Goal: Information Seeking & Learning: Learn about a topic

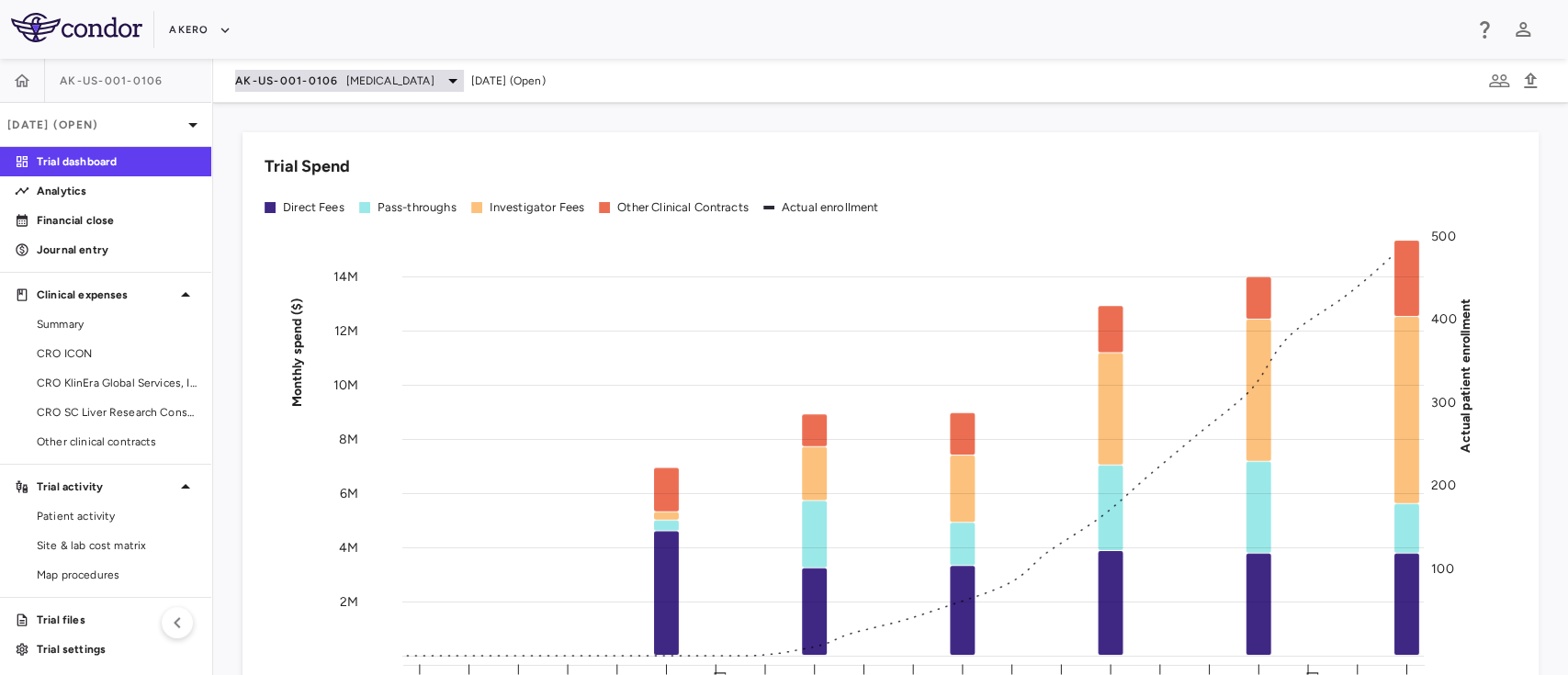
click at [324, 80] on span "AK-US-001-0106" at bounding box center [287, 80] width 104 height 14
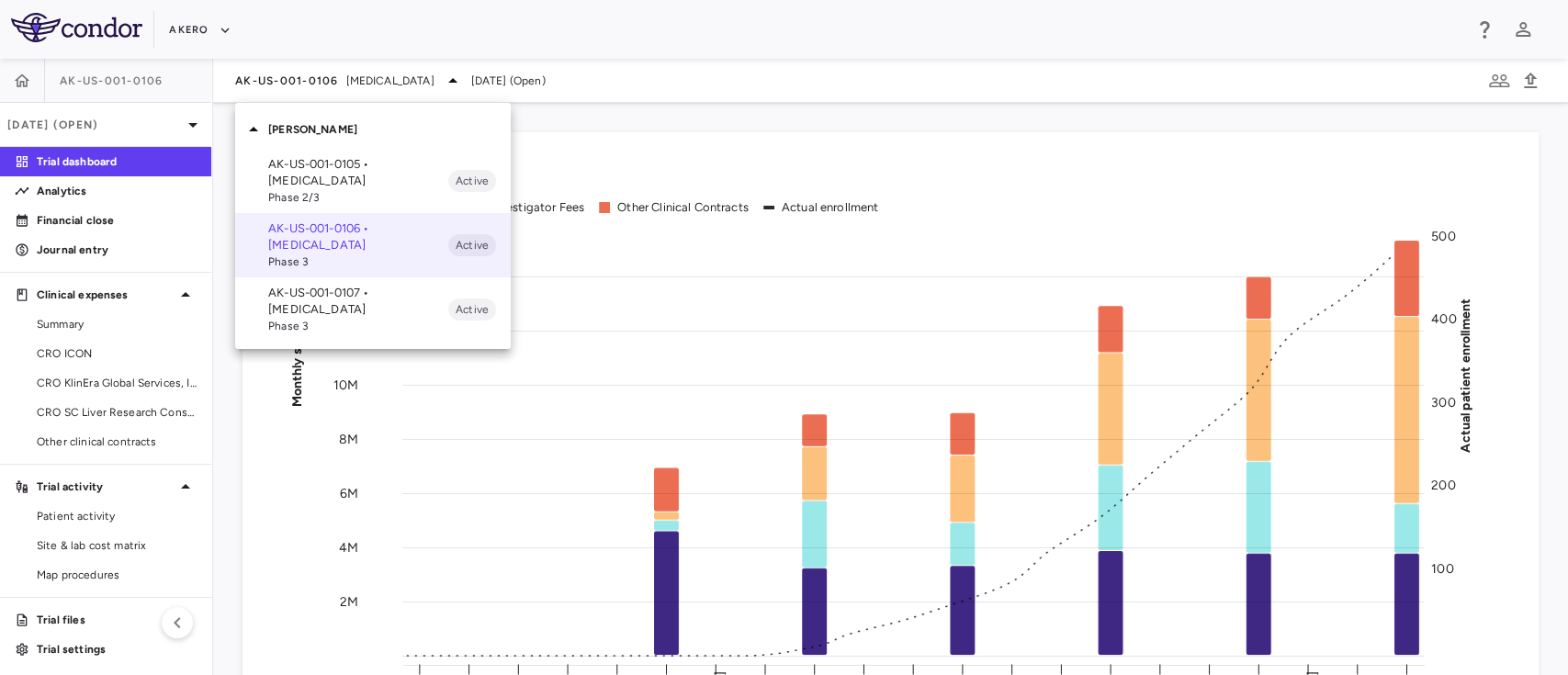
click at [313, 180] on p "AK-US-001-0105 • [MEDICAL_DATA]" at bounding box center [358, 172] width 180 height 33
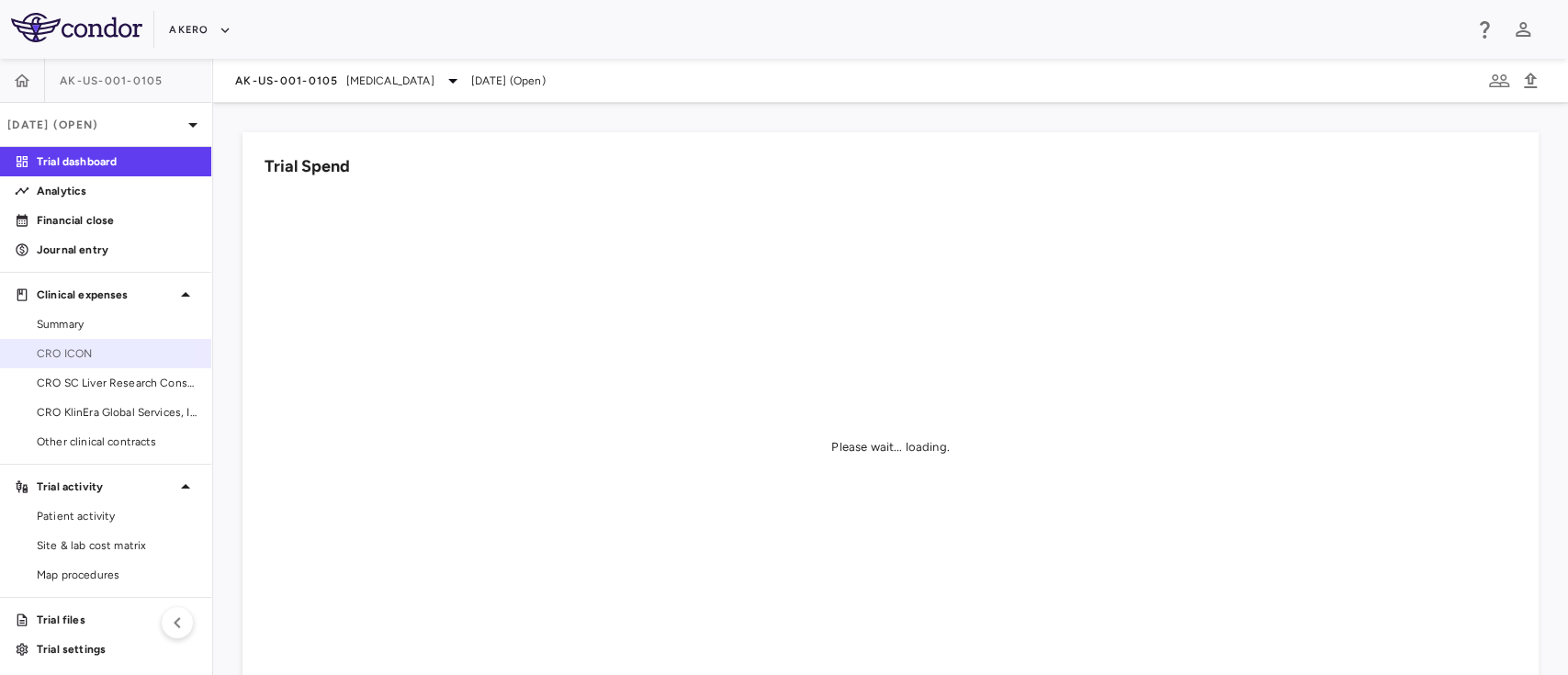
click at [76, 350] on span "CRO ICON" at bounding box center [116, 353] width 160 height 16
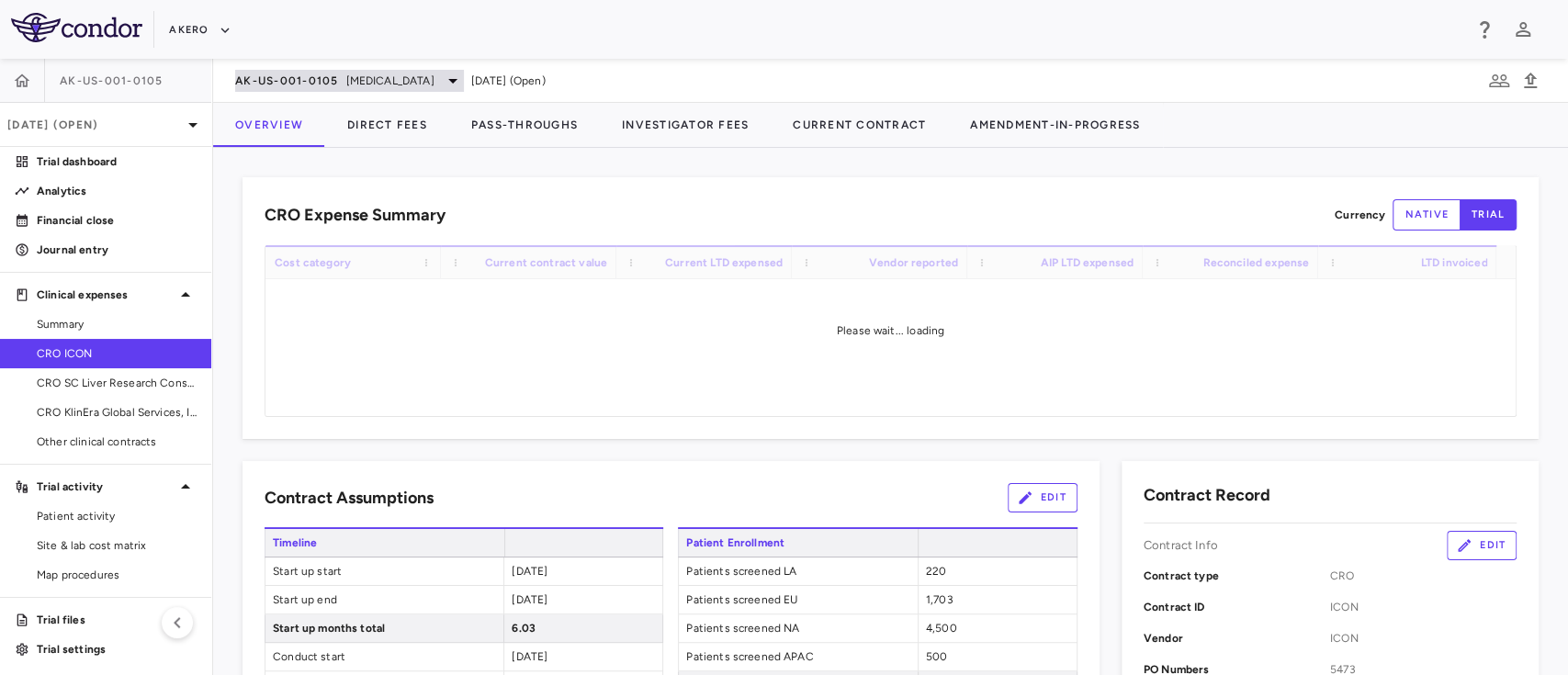
click at [434, 87] on span "[MEDICAL_DATA]" at bounding box center [390, 80] width 88 height 16
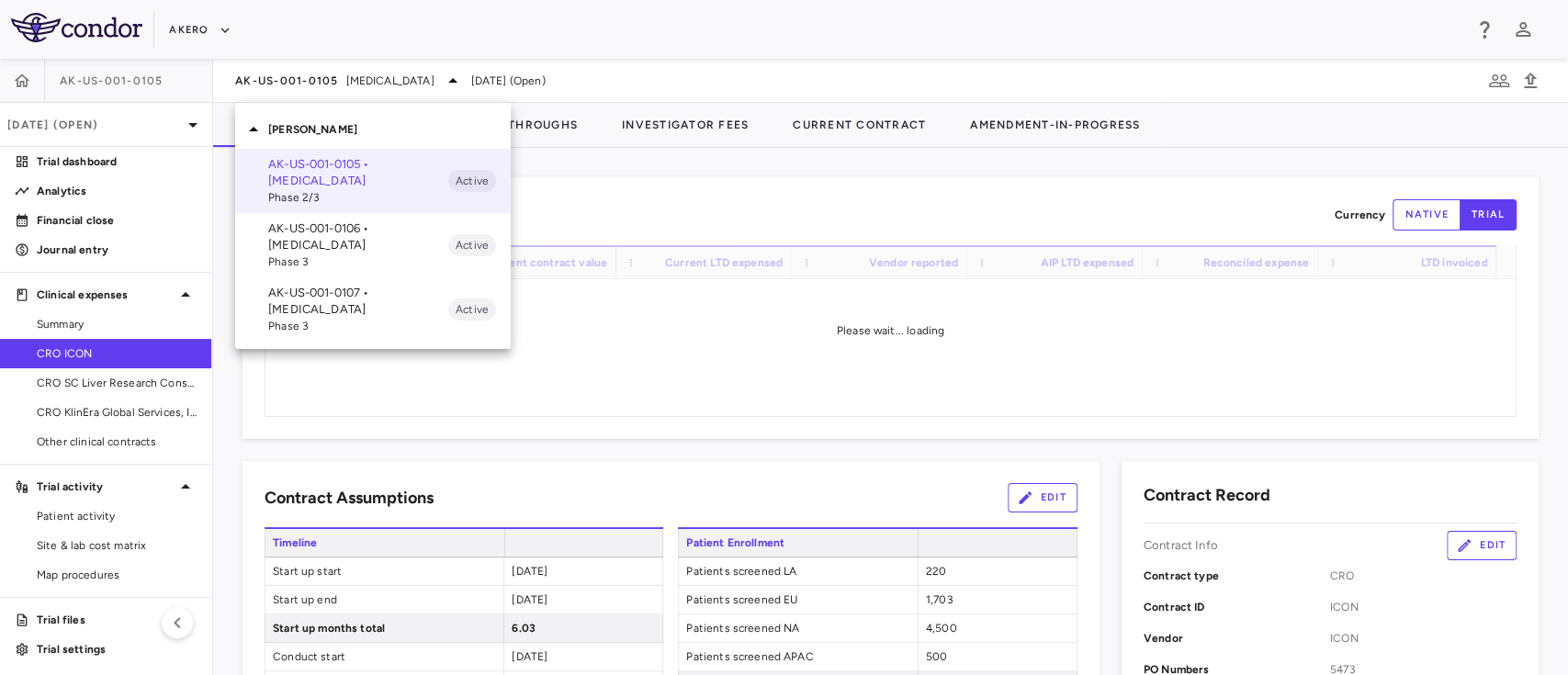
click at [740, 141] on div at bounding box center [784, 338] width 1568 height 675
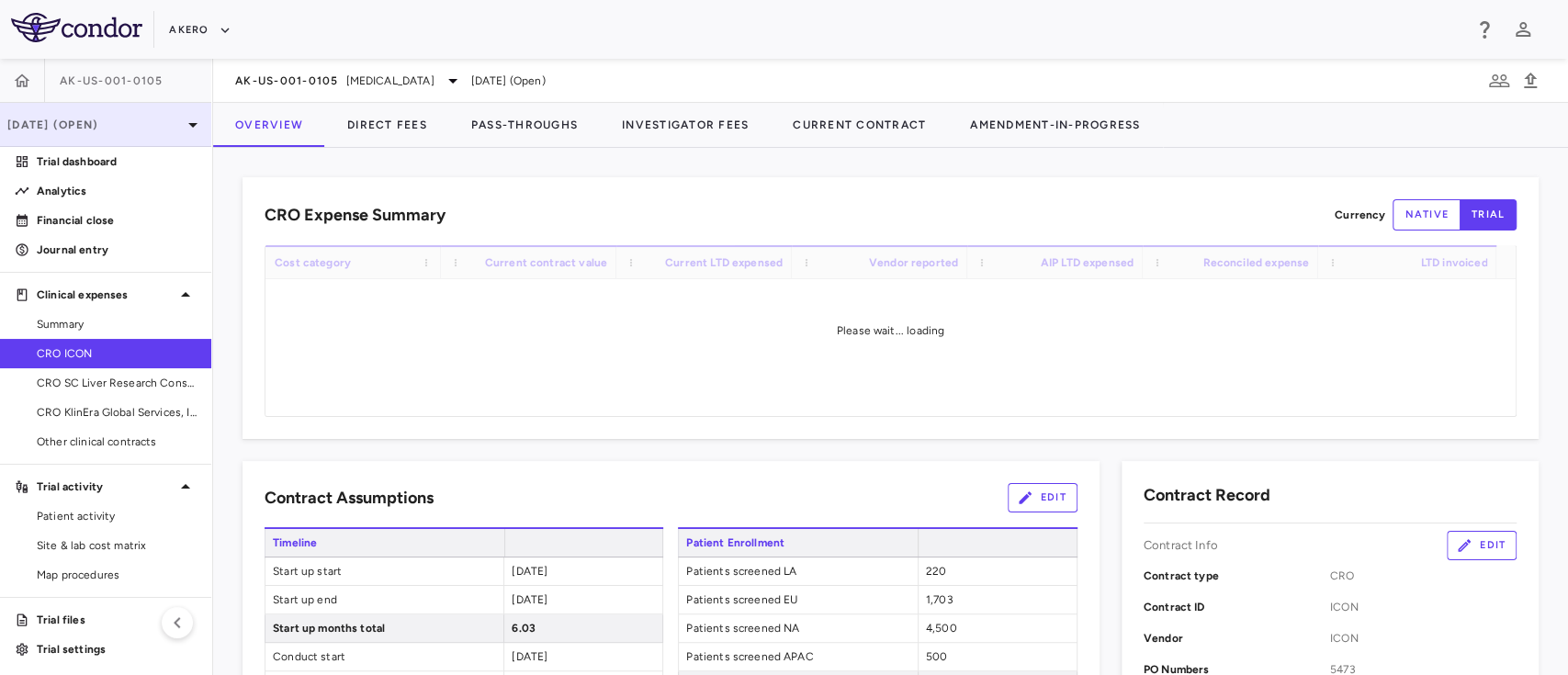
click at [104, 120] on p "[DATE] (Open)" at bounding box center [95, 124] width 174 height 16
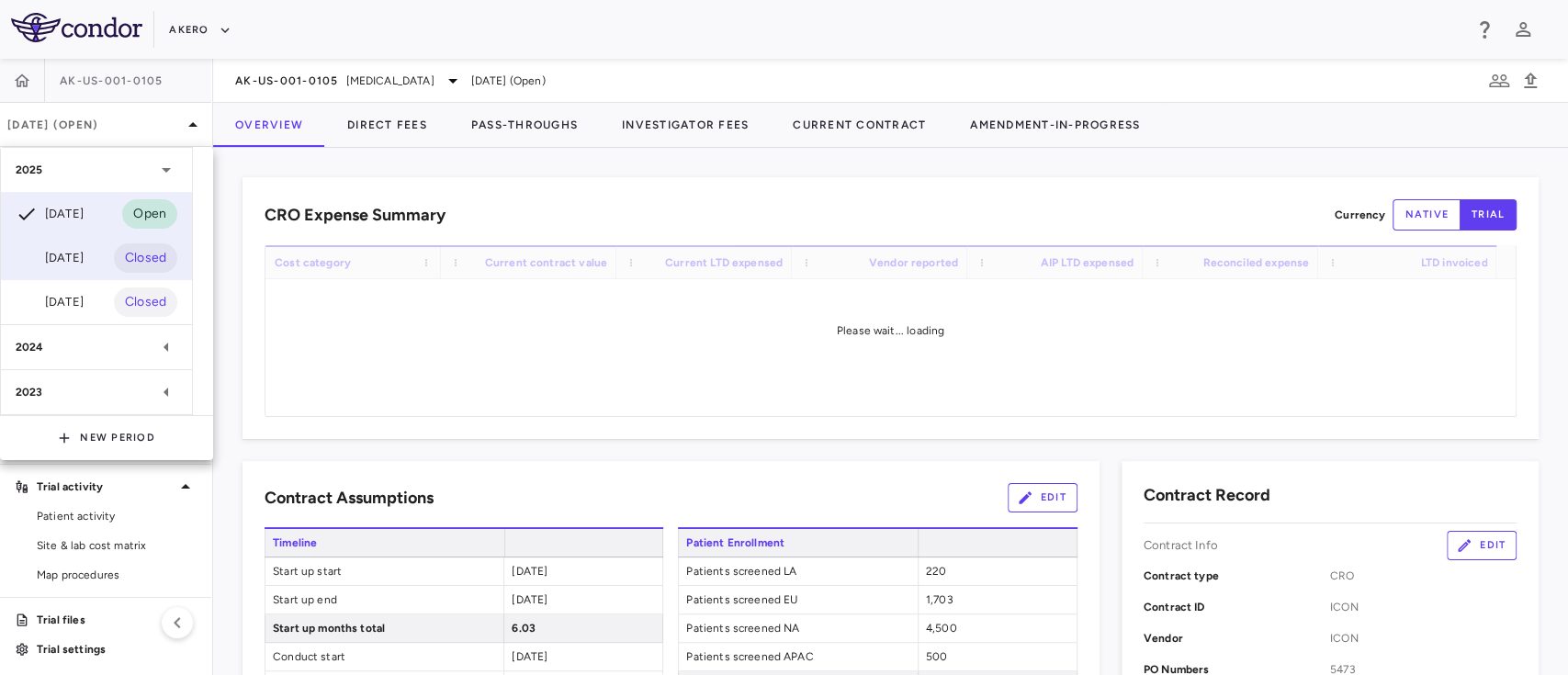
click at [62, 259] on div "[DATE]" at bounding box center [49, 257] width 68 height 22
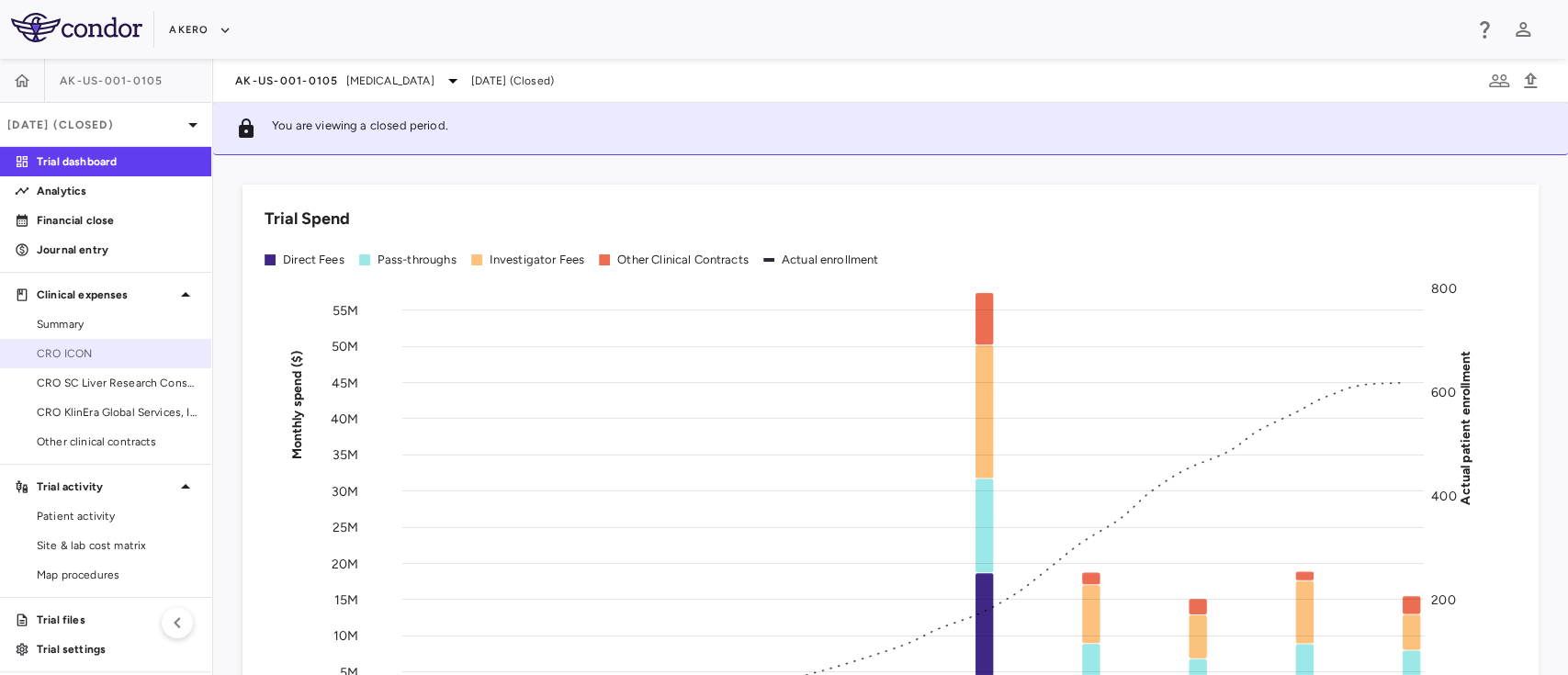
click at [81, 346] on span "CRO ICON" at bounding box center [116, 353] width 160 height 16
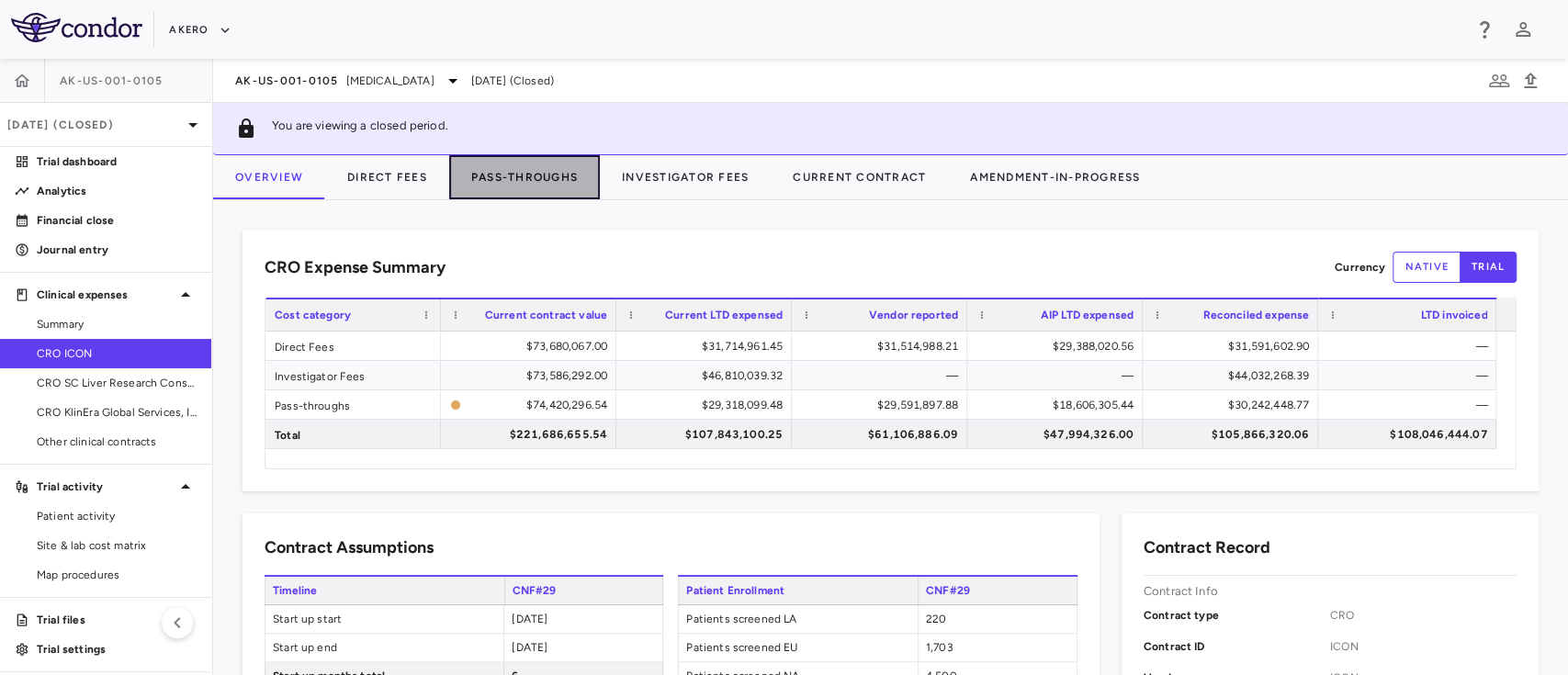
click at [529, 178] on button "Pass-Throughs" at bounding box center [525, 177] width 151 height 44
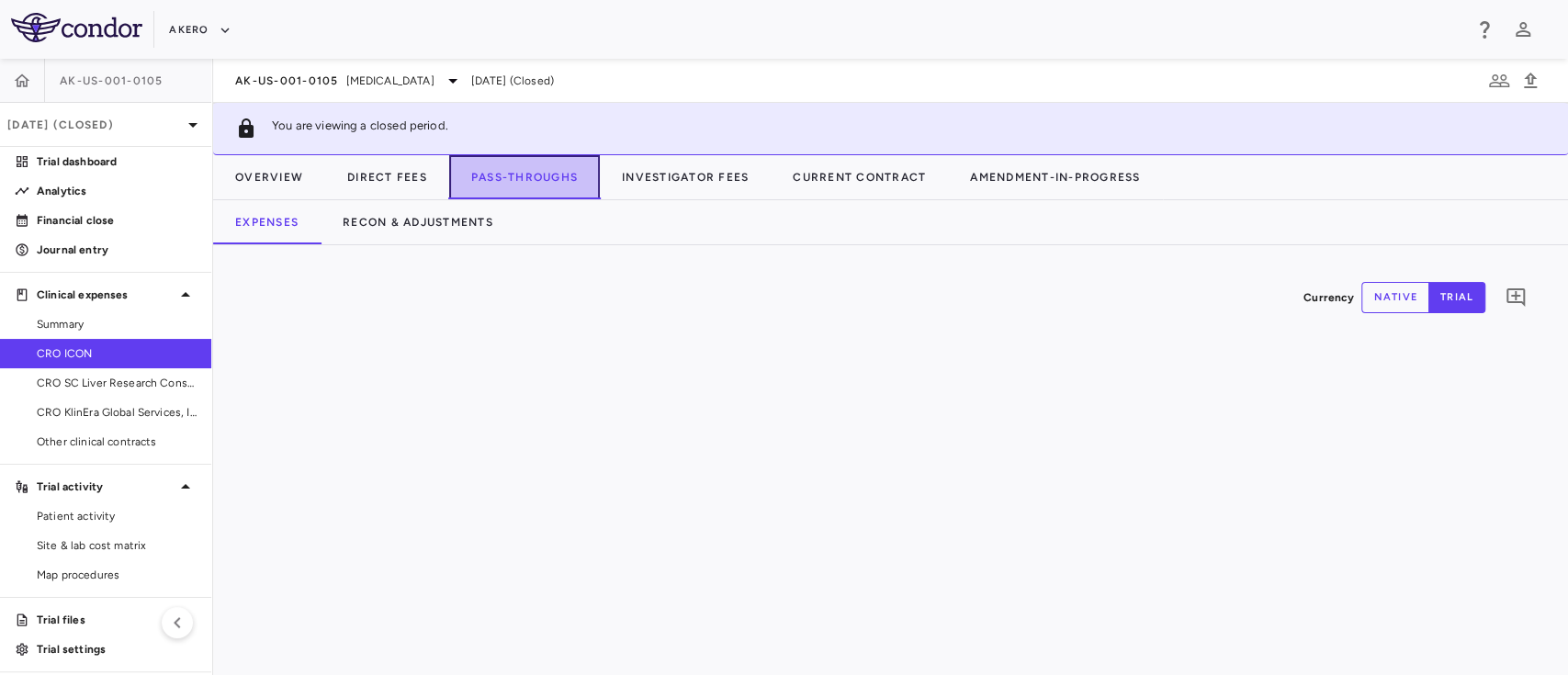
click at [529, 178] on button "Pass-Throughs" at bounding box center [525, 177] width 151 height 44
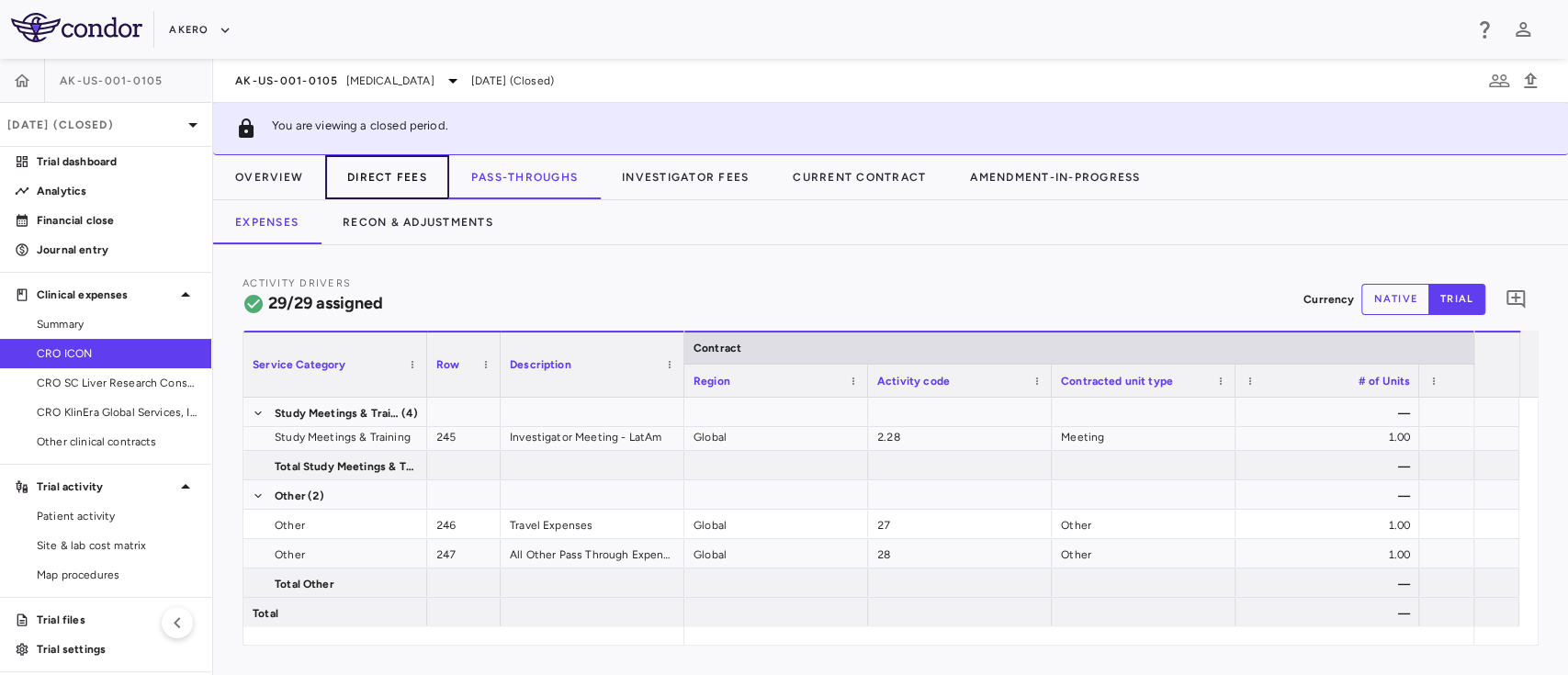
click at [390, 181] on button "Direct Fees" at bounding box center [387, 177] width 124 height 44
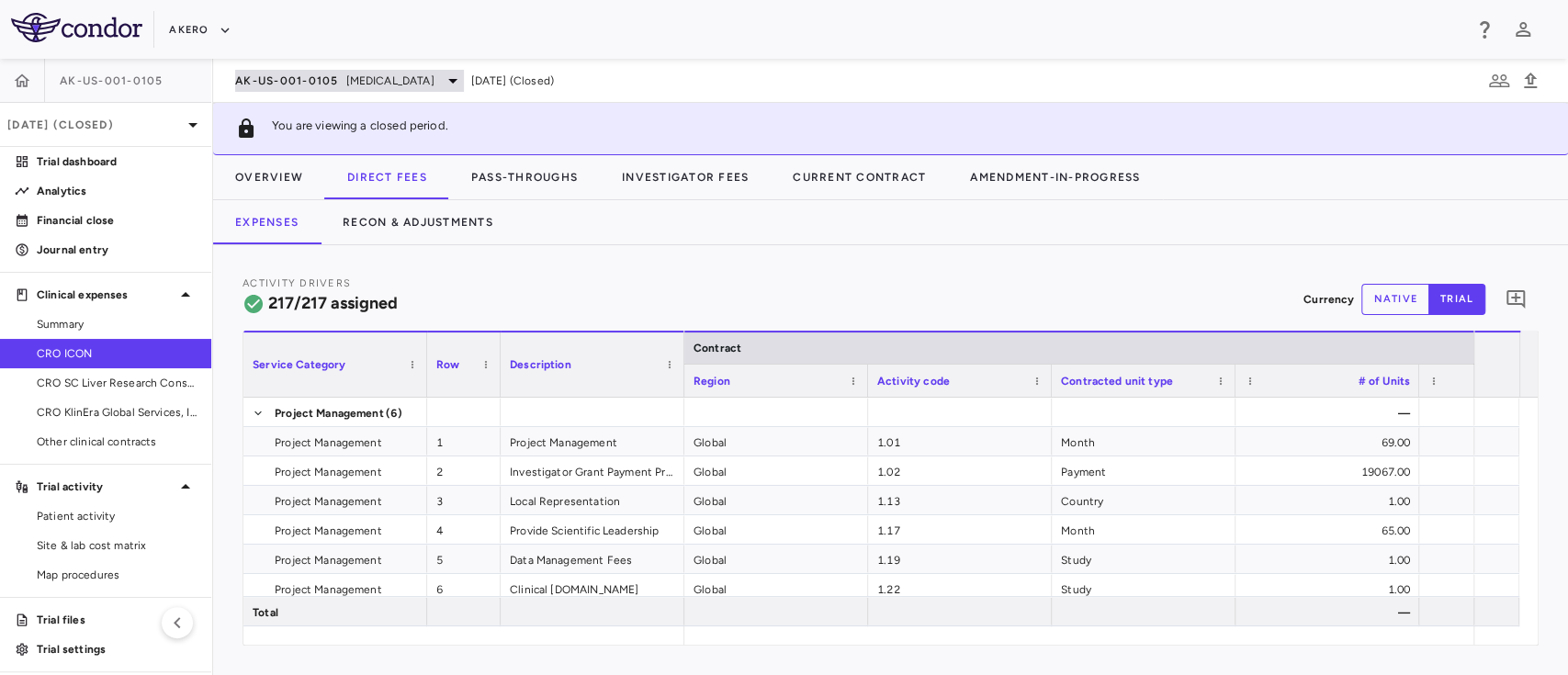
click at [422, 85] on span "[MEDICAL_DATA]" at bounding box center [390, 80] width 88 height 16
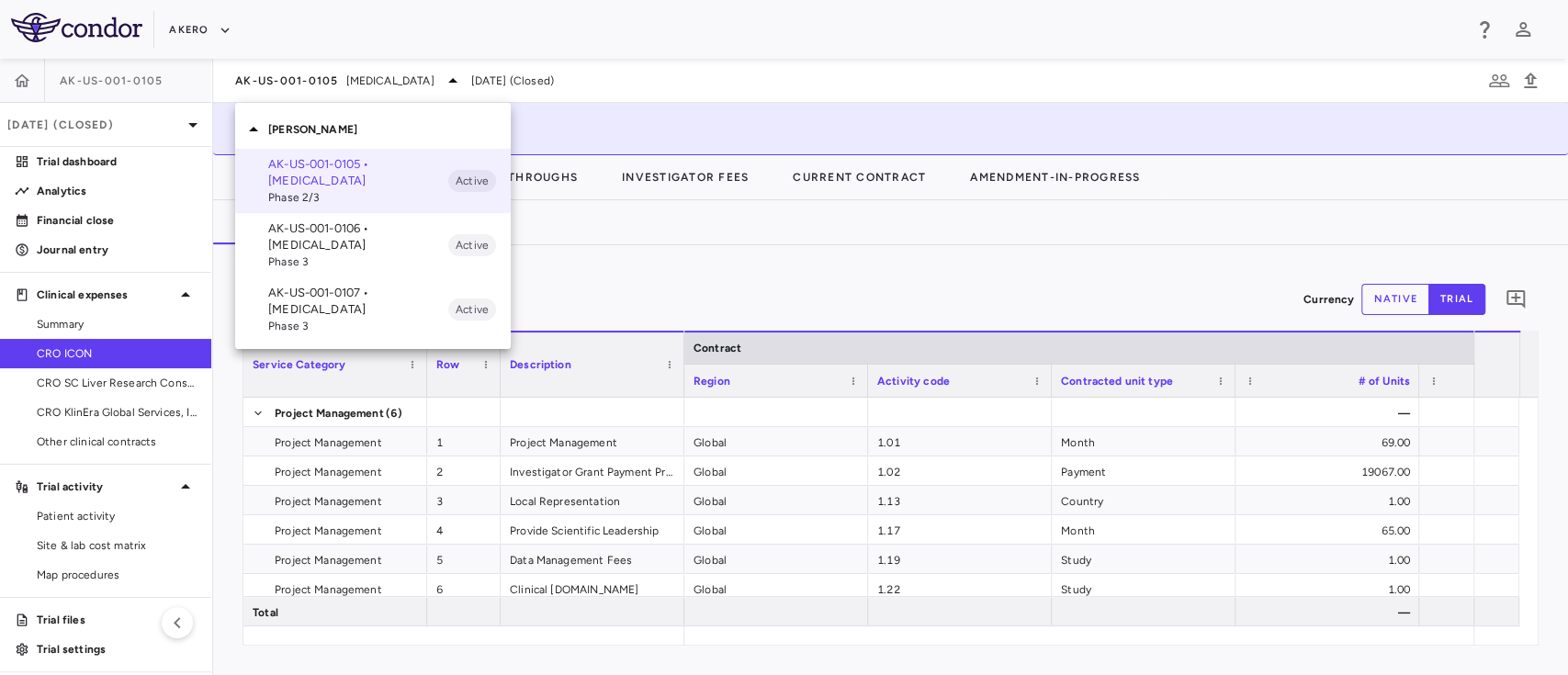
click at [654, 161] on div at bounding box center [784, 338] width 1568 height 675
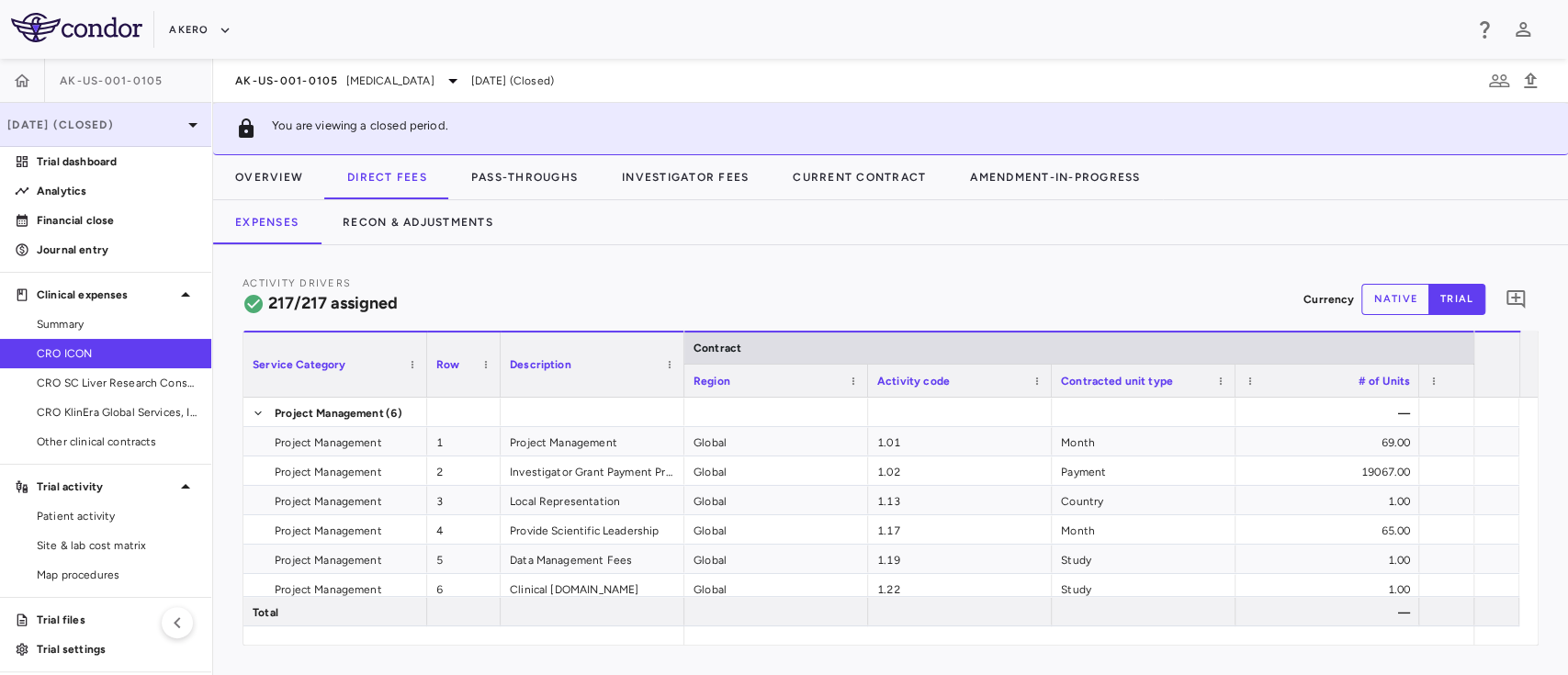
click at [135, 123] on p "[DATE] (Closed)" at bounding box center [95, 124] width 174 height 16
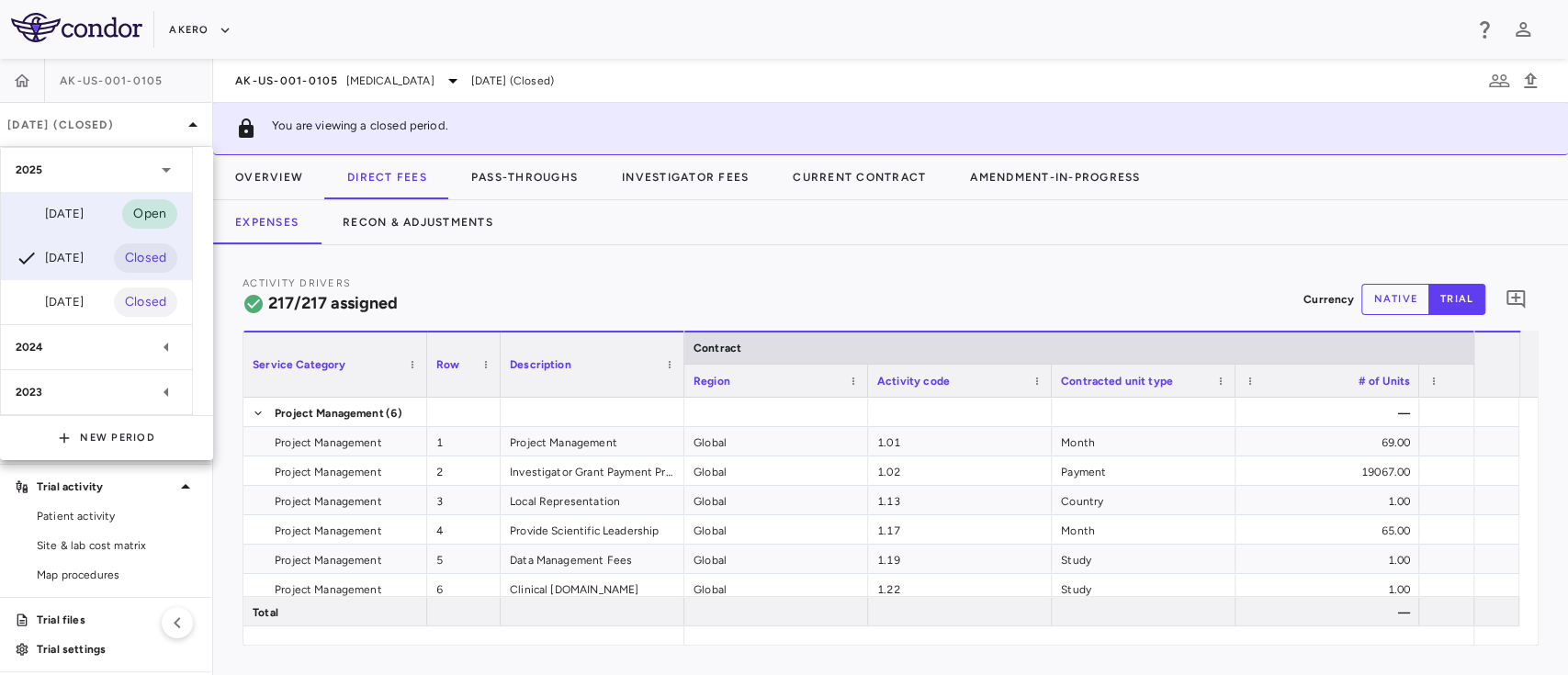
click at [63, 219] on div "[DATE]" at bounding box center [49, 213] width 68 height 22
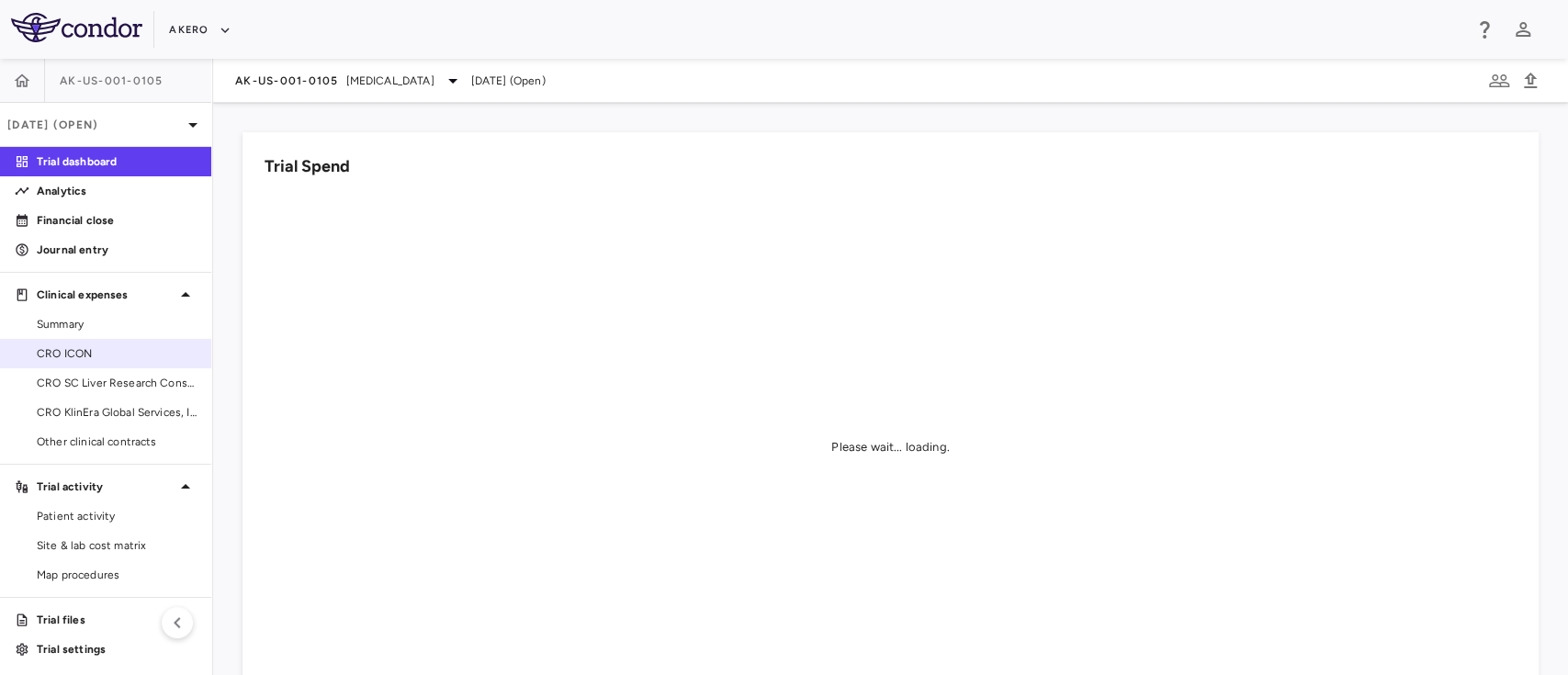
click at [66, 343] on link "CRO ICON" at bounding box center [105, 353] width 211 height 28
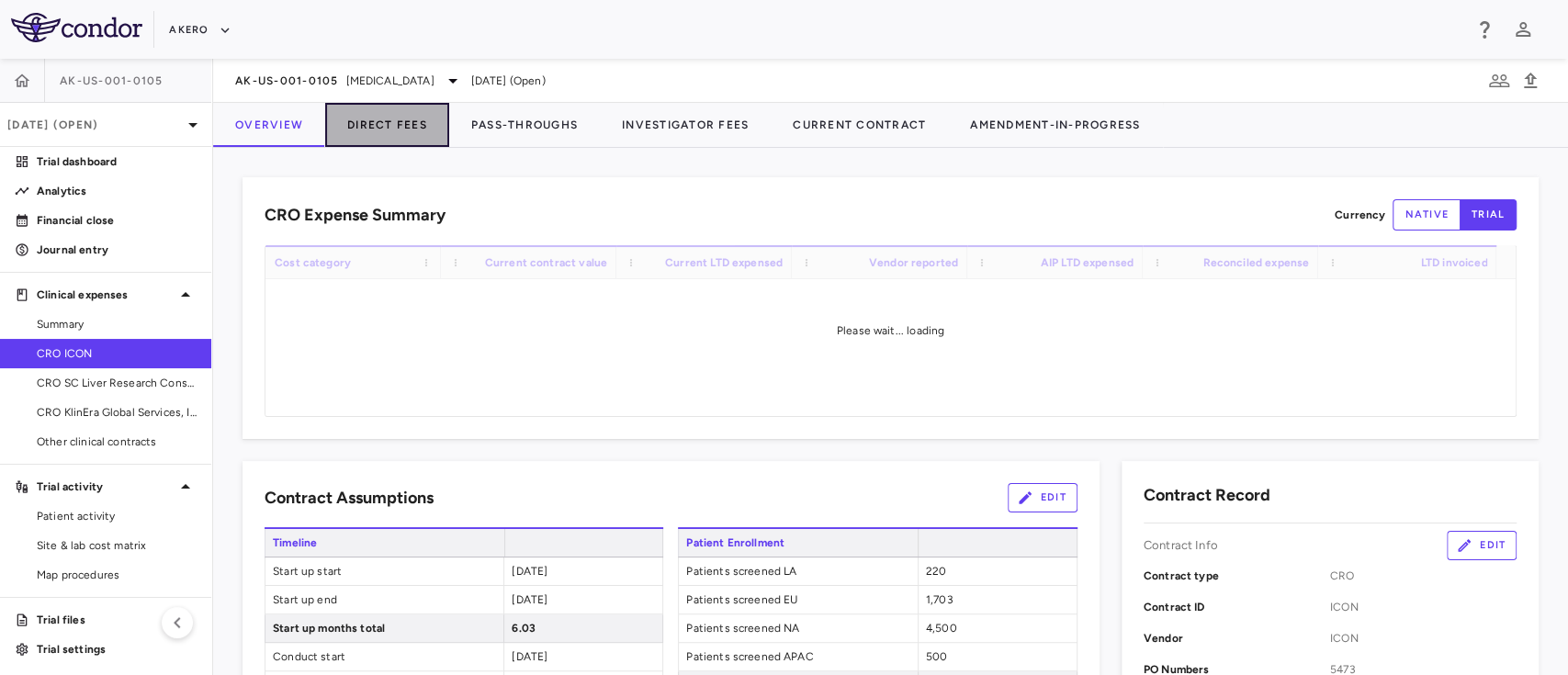
click at [379, 109] on button "Direct Fees" at bounding box center [387, 125] width 124 height 44
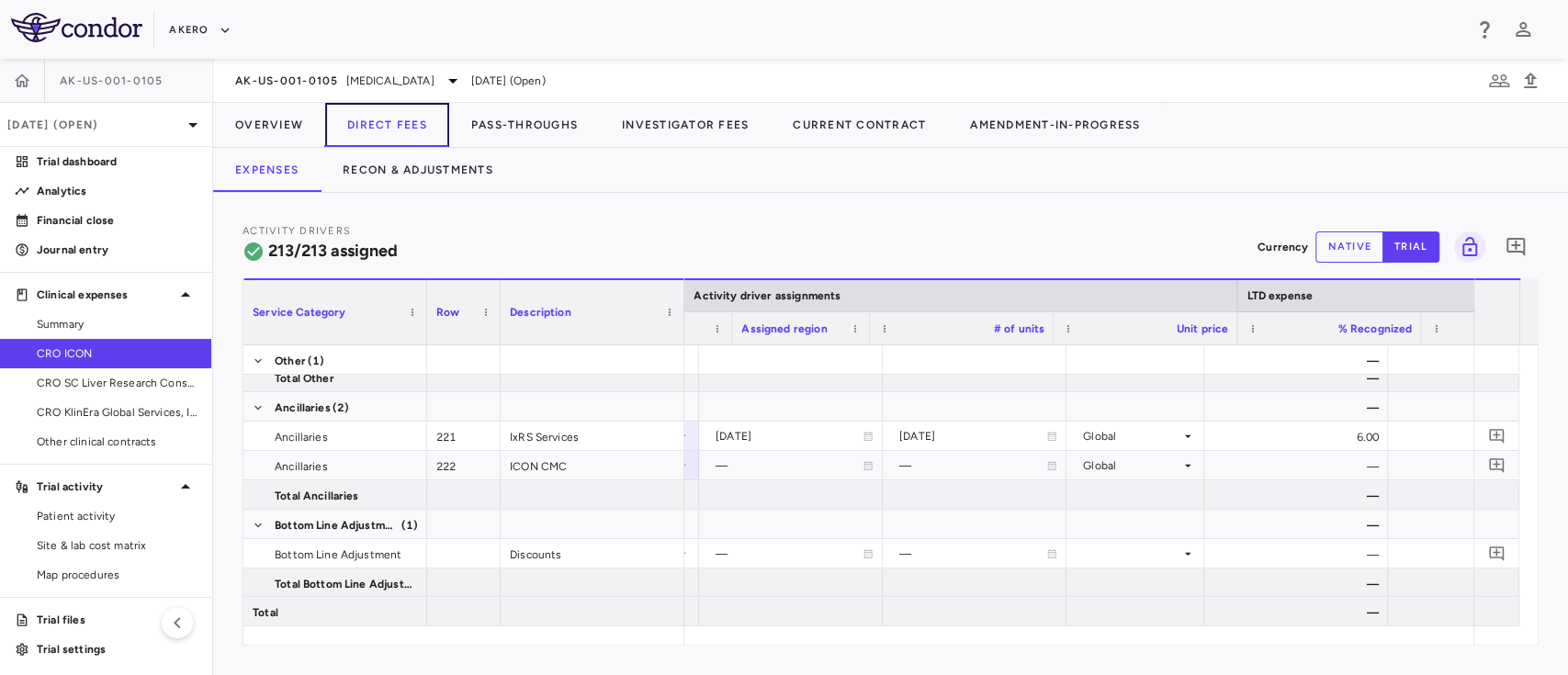
scroll to position [0, 1789]
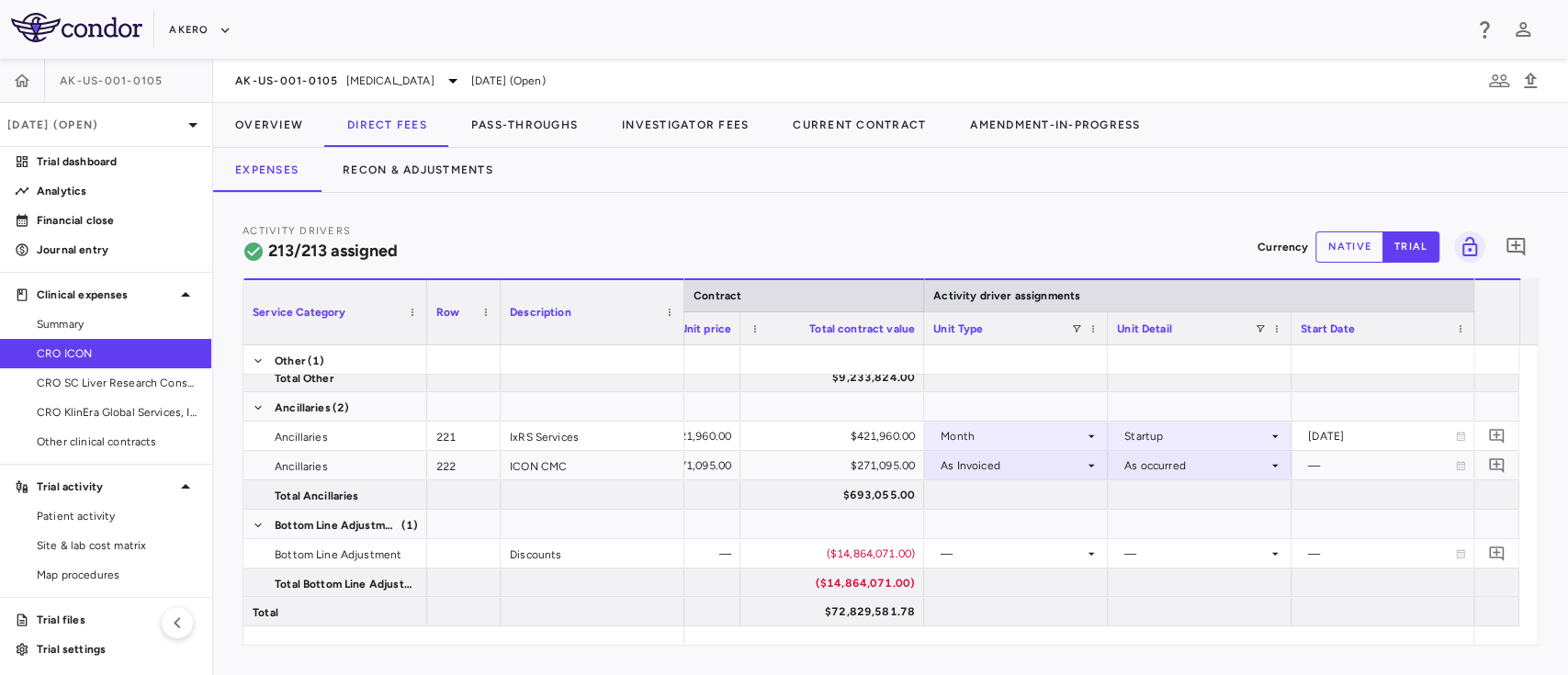
click at [1352, 246] on button "native" at bounding box center [1348, 247] width 68 height 32
click at [851, 581] on div "($14,864,071.00)" at bounding box center [835, 583] width 158 height 30
click at [848, 541] on div "($14,864,071.00)" at bounding box center [835, 554] width 158 height 30
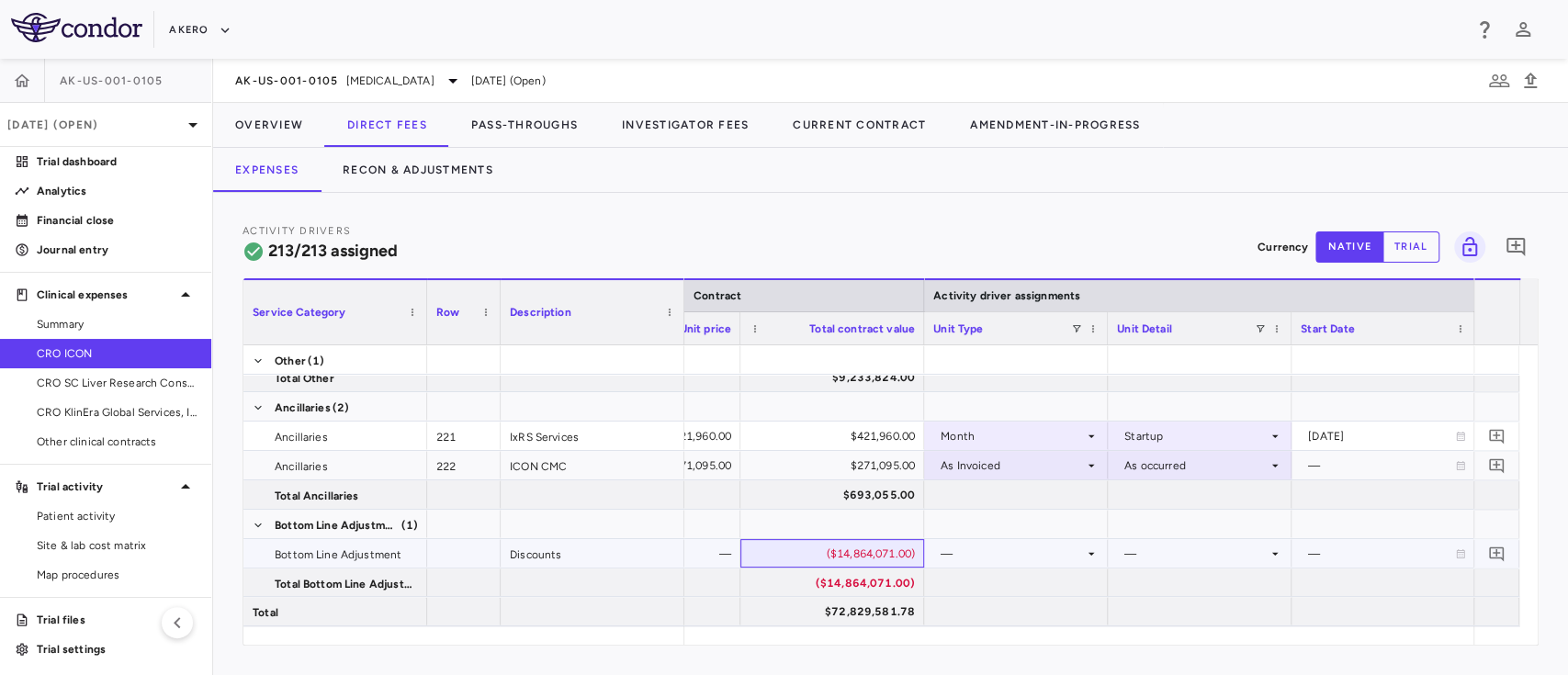
click at [848, 541] on div "($14,864,071.00)" at bounding box center [835, 554] width 158 height 30
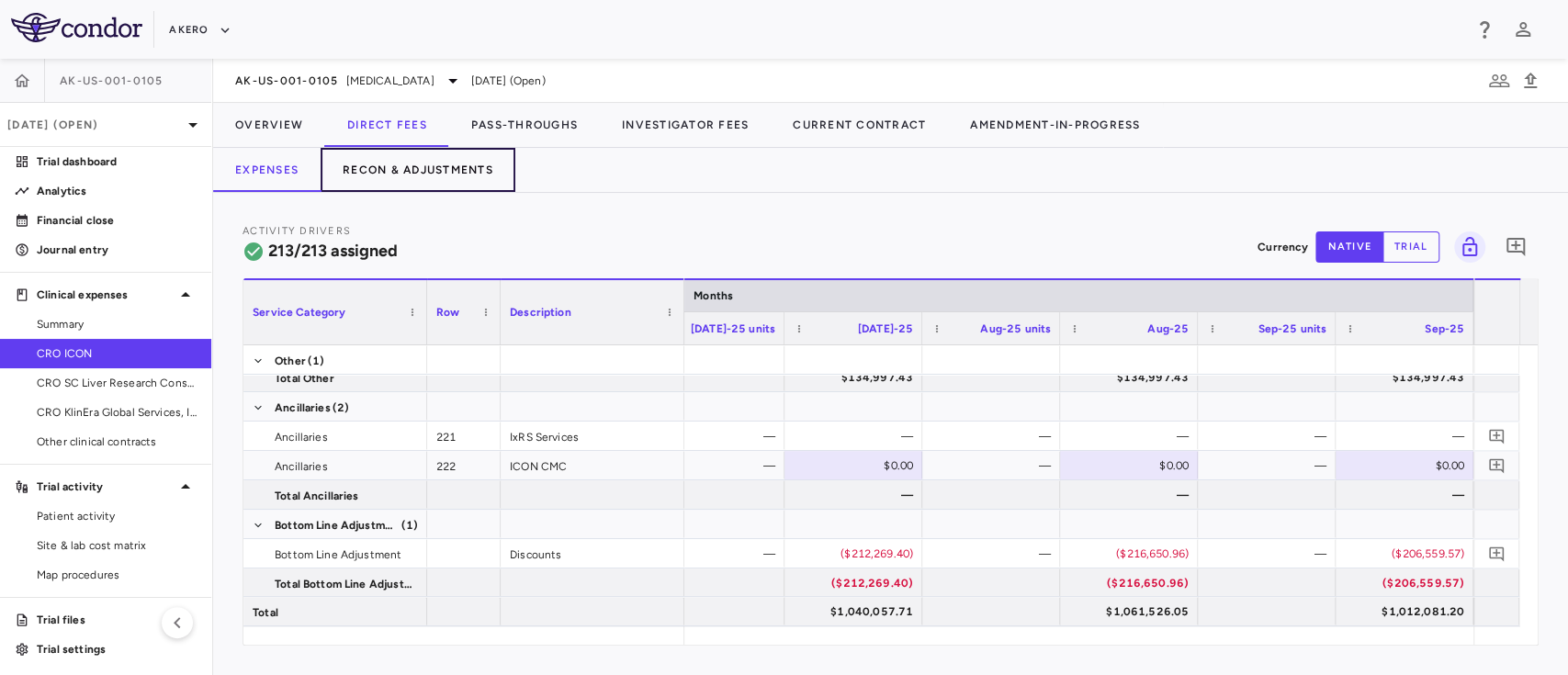
click at [438, 165] on button "Recon & Adjustments" at bounding box center [418, 170] width 195 height 44
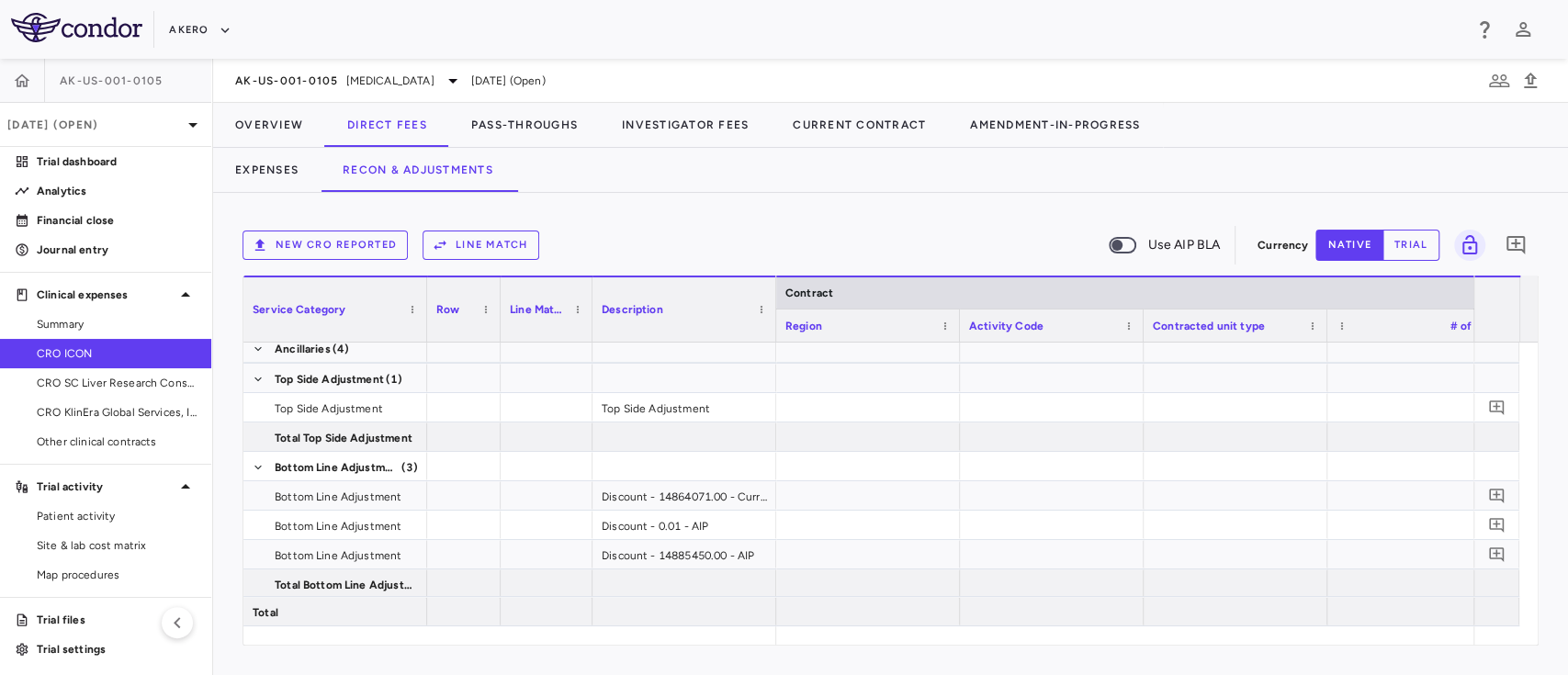
click at [830, 645] on div "New CRO reported Line Match Use AIP BLA Currency native trial 0 Service Categor…" at bounding box center [890, 434] width 1355 height 482
drag, startPoint x: 822, startPoint y: 645, endPoint x: 887, endPoint y: 643, distance: 65.0
click at [887, 643] on div "New CRO reported Line Match Use AIP BLA Currency native trial 0 Service Categor…" at bounding box center [890, 434] width 1355 height 482
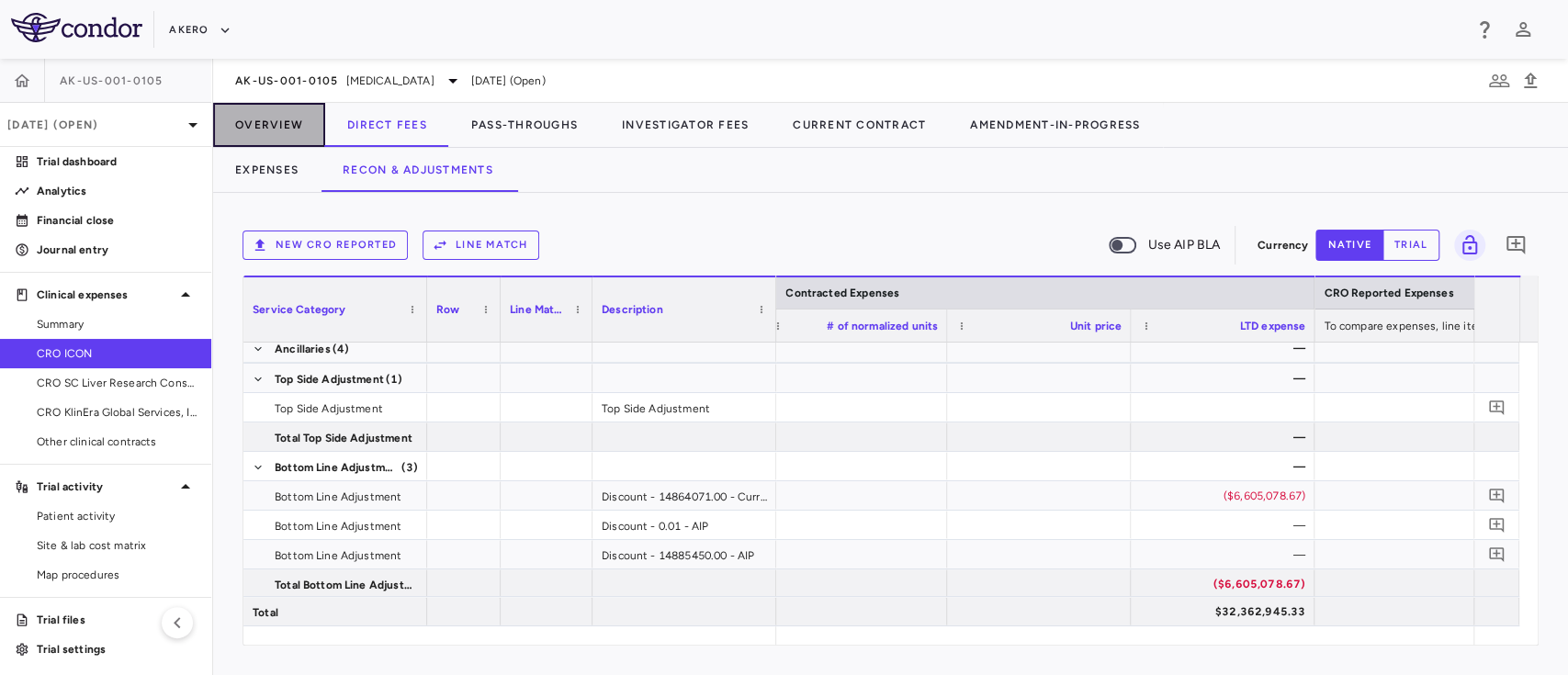
click at [255, 120] on button "Overview" at bounding box center [269, 125] width 112 height 44
